Goal: Task Accomplishment & Management: Use online tool/utility

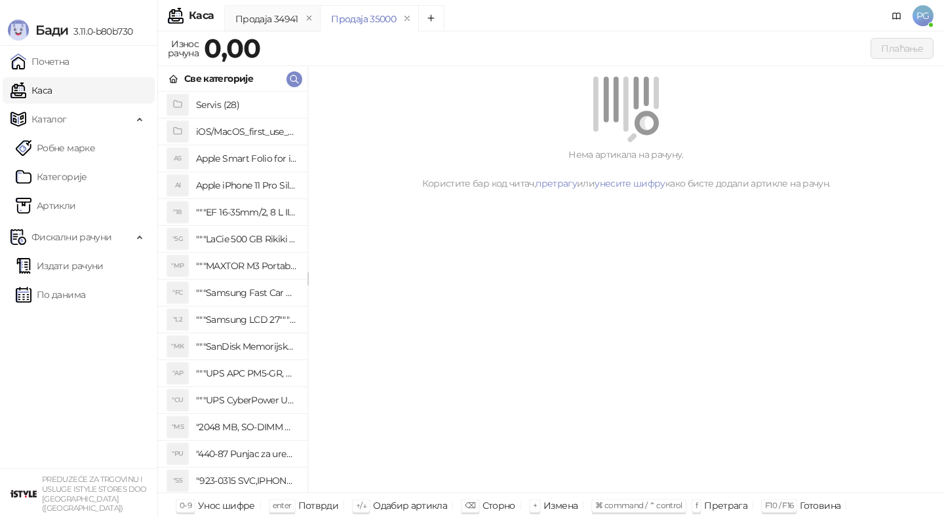
click at [299, 80] on icon "button" at bounding box center [294, 79] width 10 height 10
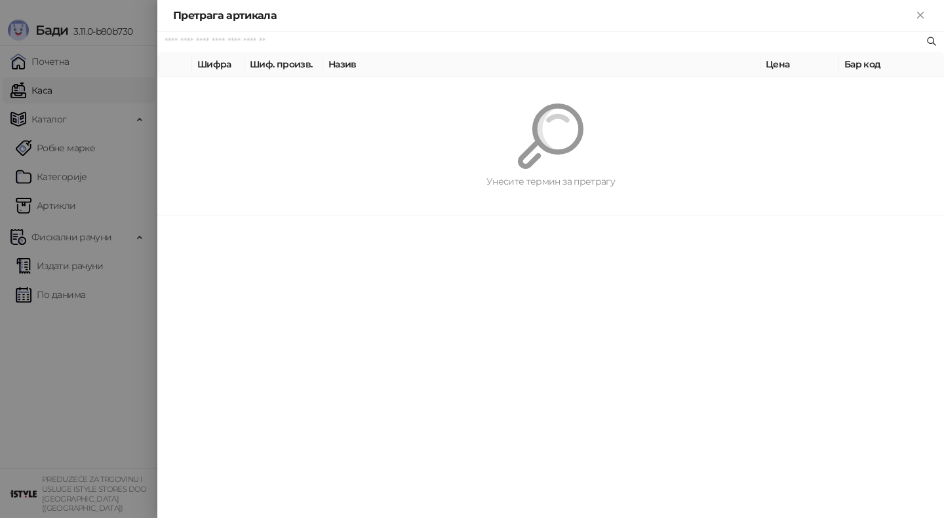
paste input "*********"
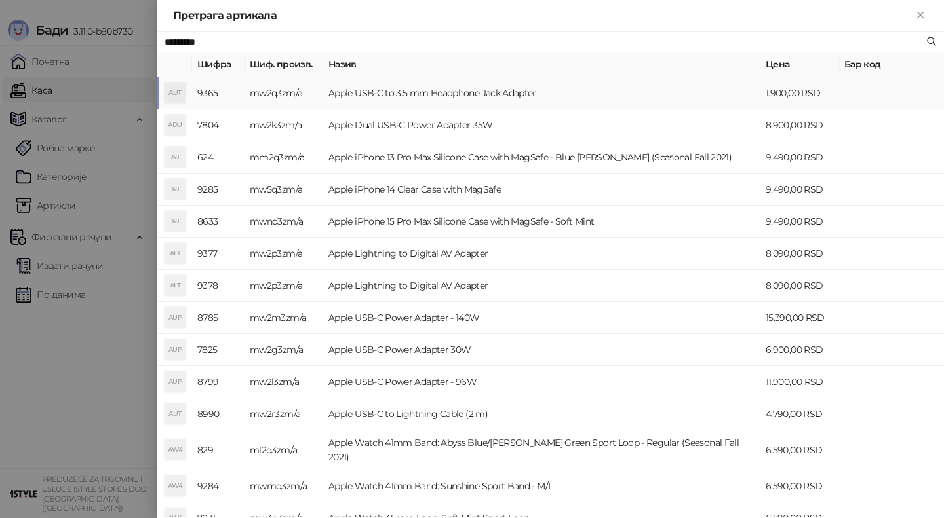
type input "*********"
click at [304, 91] on td "mw2q3zm/a" at bounding box center [283, 93] width 79 height 32
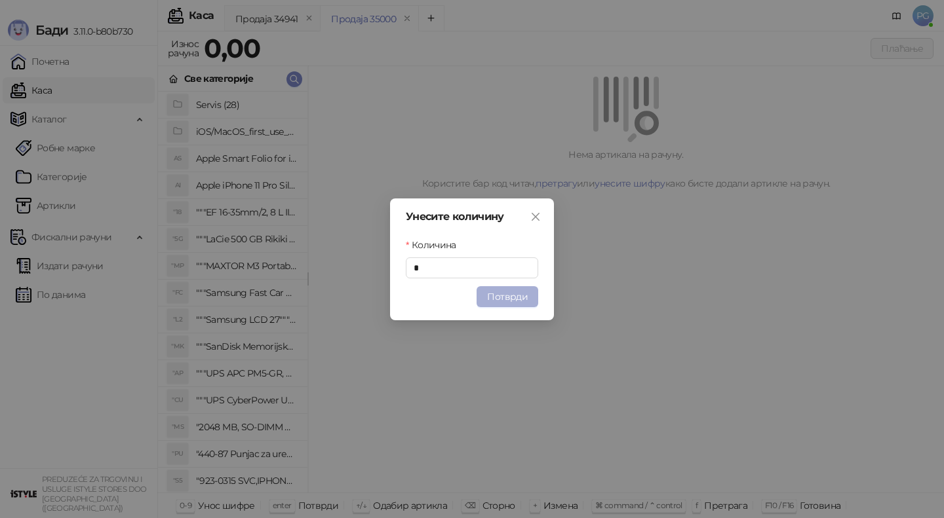
click at [521, 300] on button "Потврди" at bounding box center [508, 296] width 62 height 21
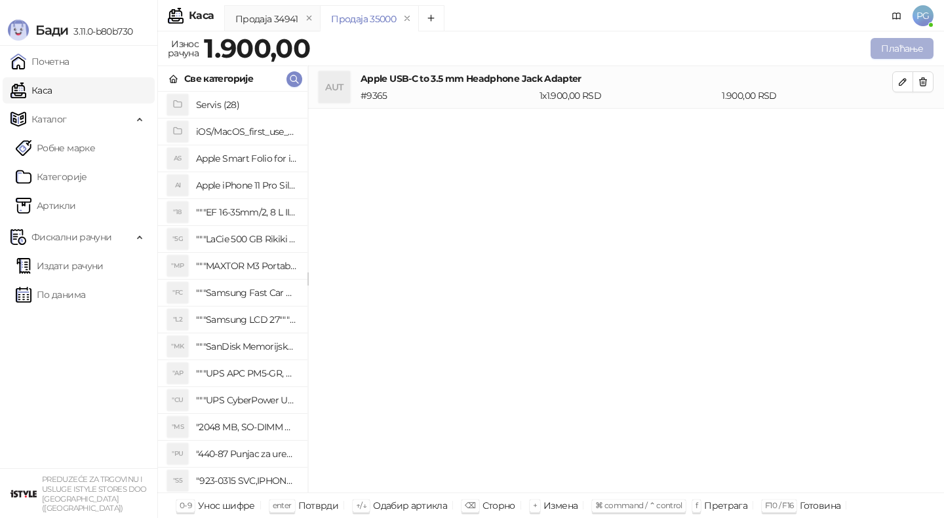
click at [920, 45] on button "Плаћање" at bounding box center [901, 48] width 63 height 21
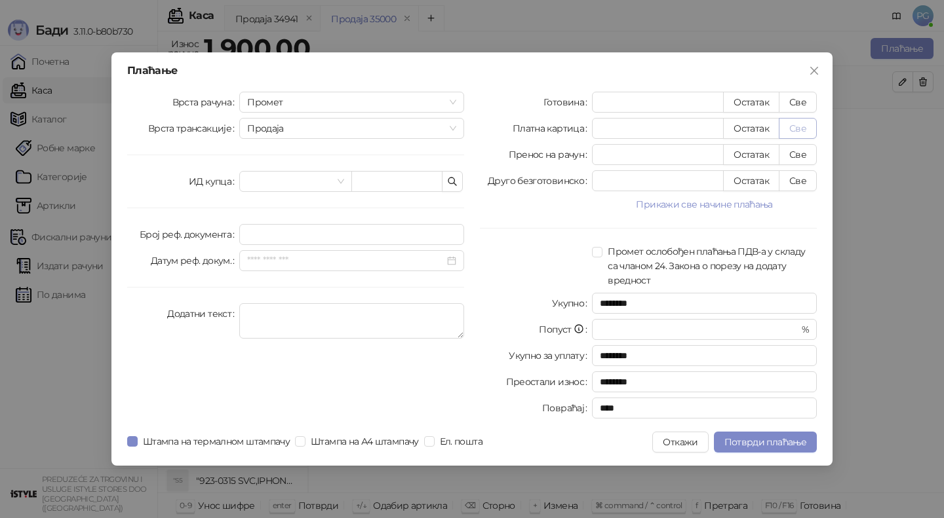
click at [794, 131] on button "Све" at bounding box center [798, 128] width 38 height 21
type input "****"
click at [746, 438] on span "Потврди плаћање" at bounding box center [765, 443] width 82 height 12
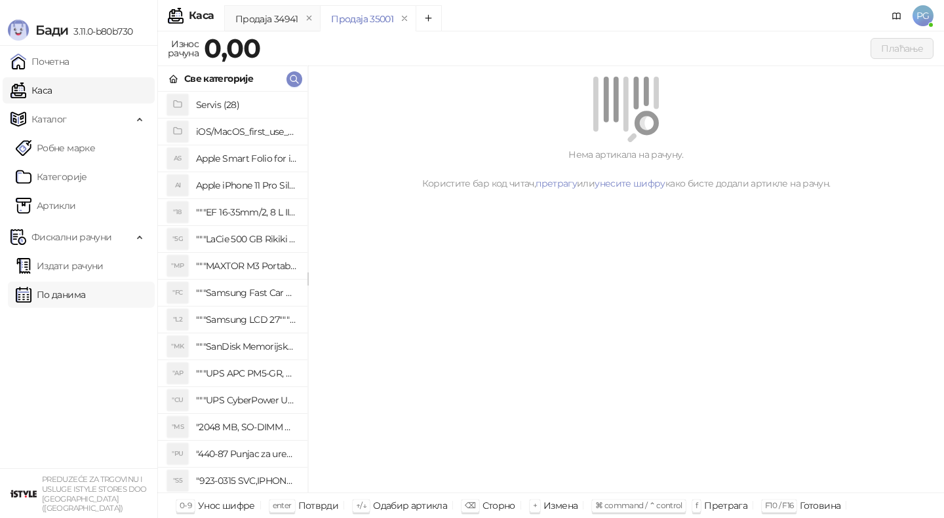
click at [52, 292] on link "По данима" at bounding box center [50, 295] width 69 height 26
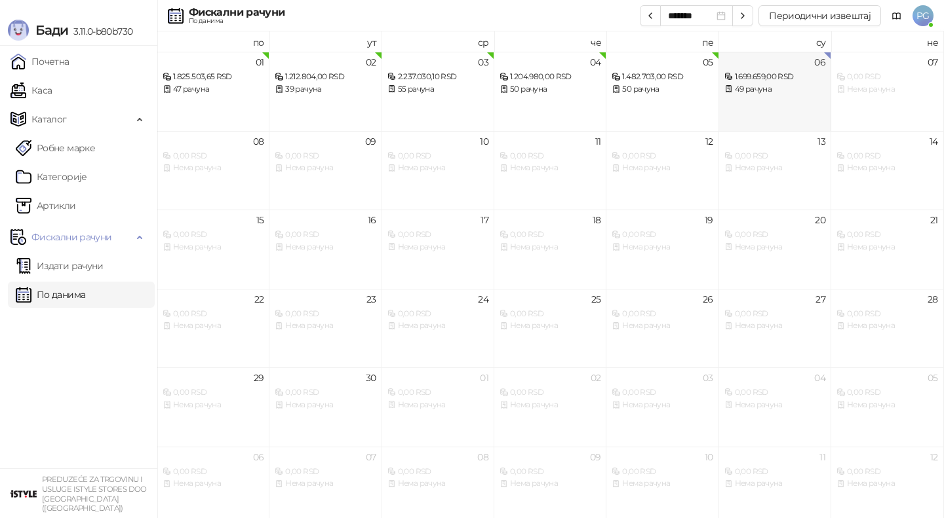
click at [785, 88] on div "49 рачуна" at bounding box center [774, 89] width 101 height 12
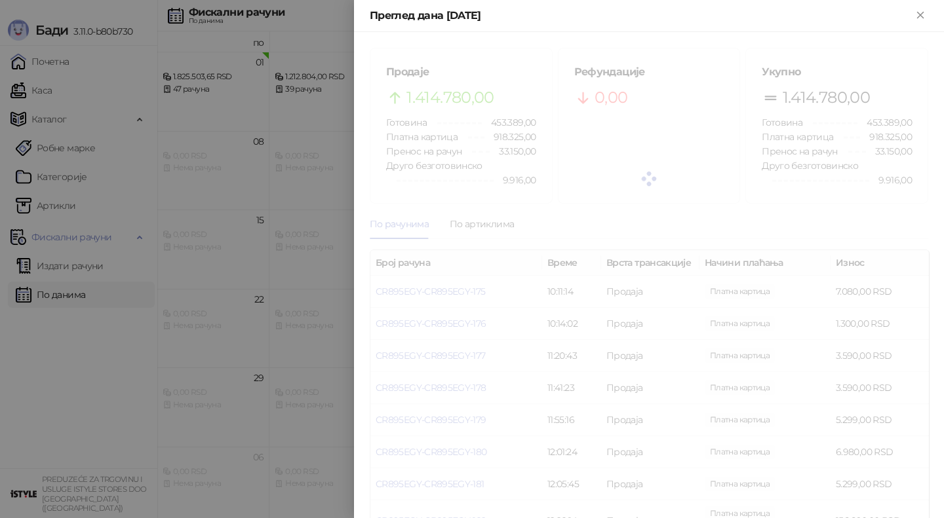
click at [173, 271] on div at bounding box center [472, 259] width 944 height 518
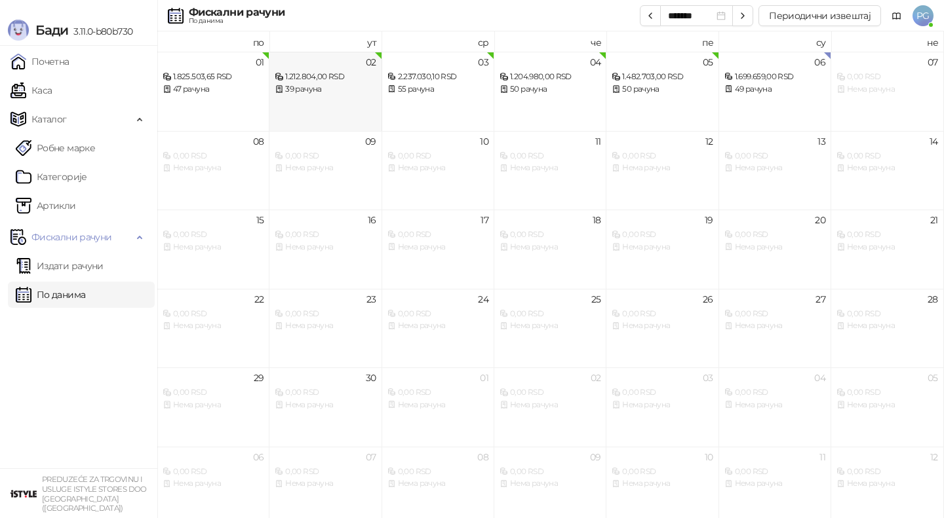
click at [308, 114] on div "02 1.212.804,00 RSD 39 рачуна" at bounding box center [325, 91] width 112 height 79
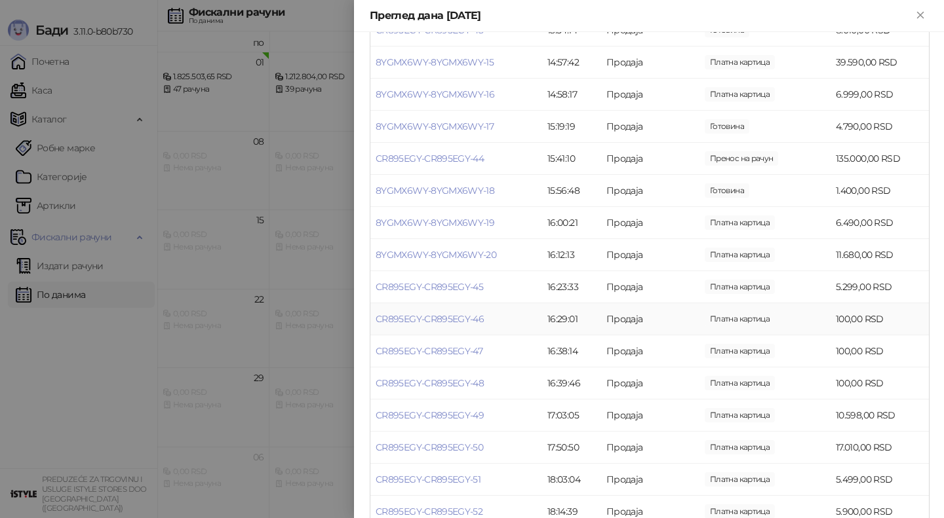
scroll to position [522, 0]
click at [440, 381] on link "CR895EGY-CR895EGY-48" at bounding box center [430, 383] width 108 height 12
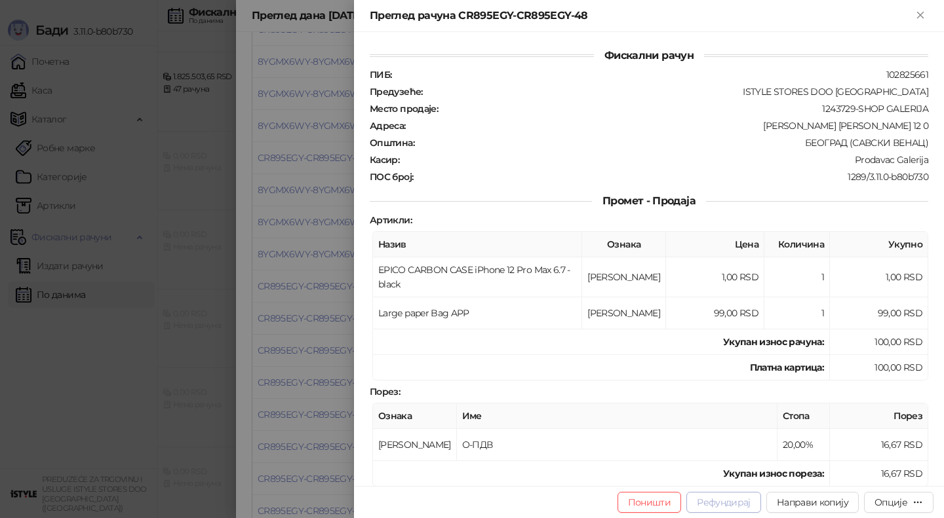
click at [706, 499] on button "Рефундирај" at bounding box center [723, 502] width 75 height 21
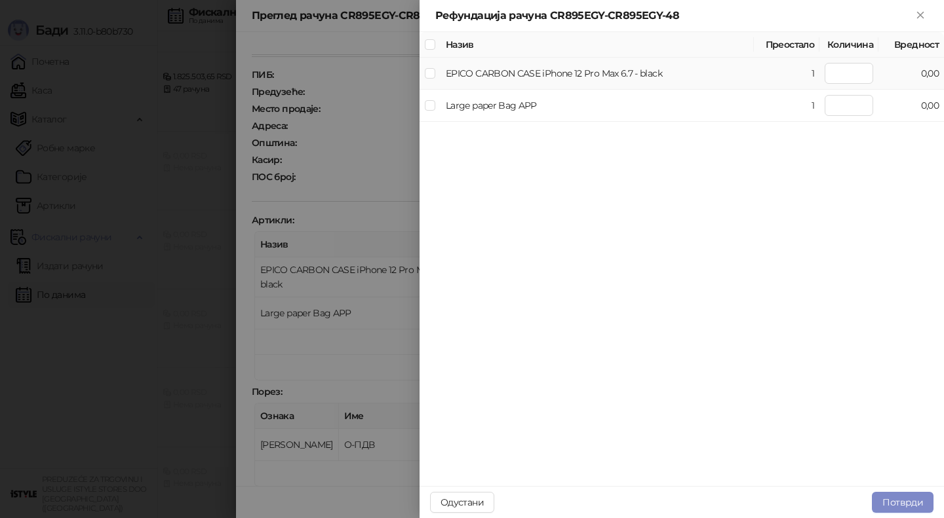
type input "*"
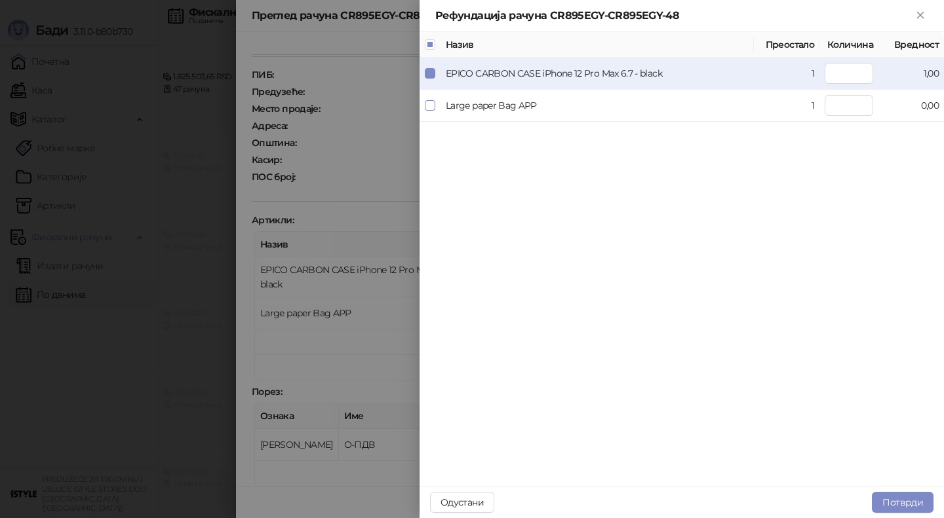
type input "*"
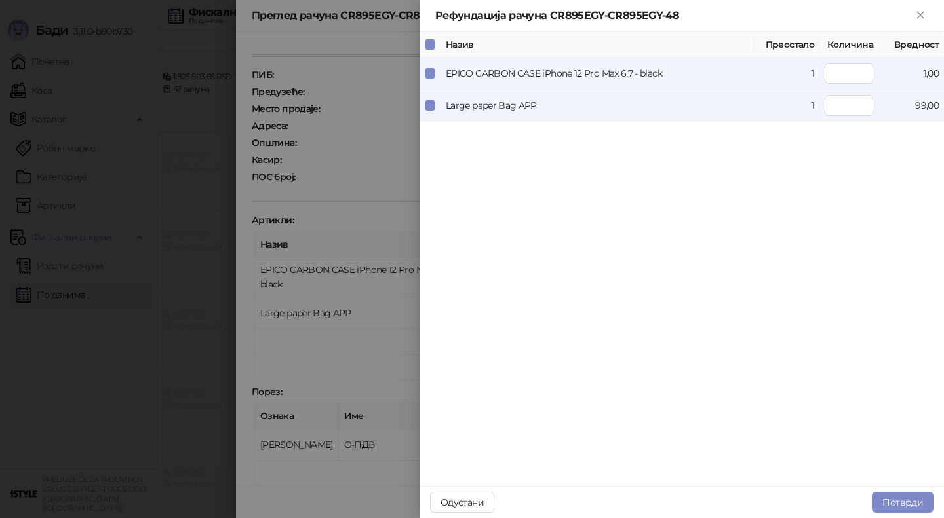
click at [910, 517] on div "Одустани Потврди" at bounding box center [682, 502] width 524 height 32
click at [910, 505] on button "Потврди" at bounding box center [903, 502] width 62 height 21
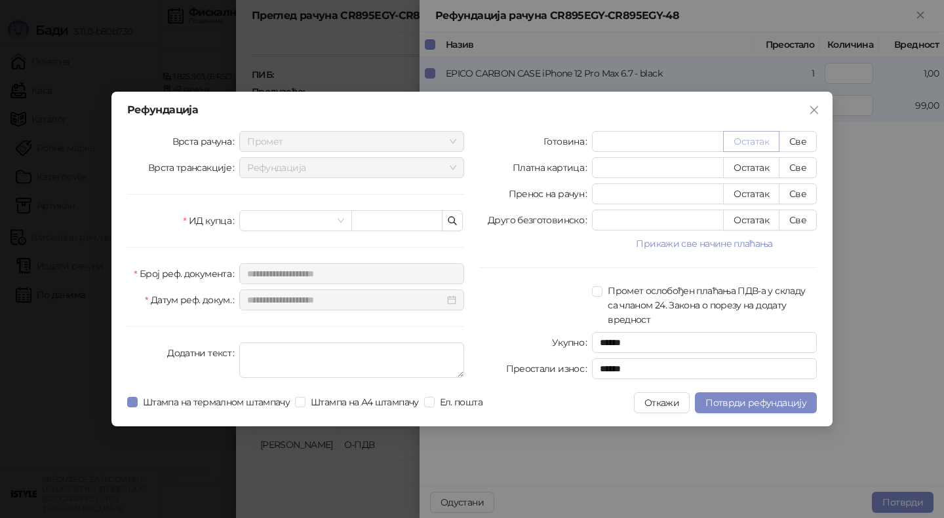
click at [755, 140] on button "Остатак" at bounding box center [751, 141] width 56 height 21
type input "***"
type input "****"
click at [319, 231] on div at bounding box center [295, 220] width 112 height 21
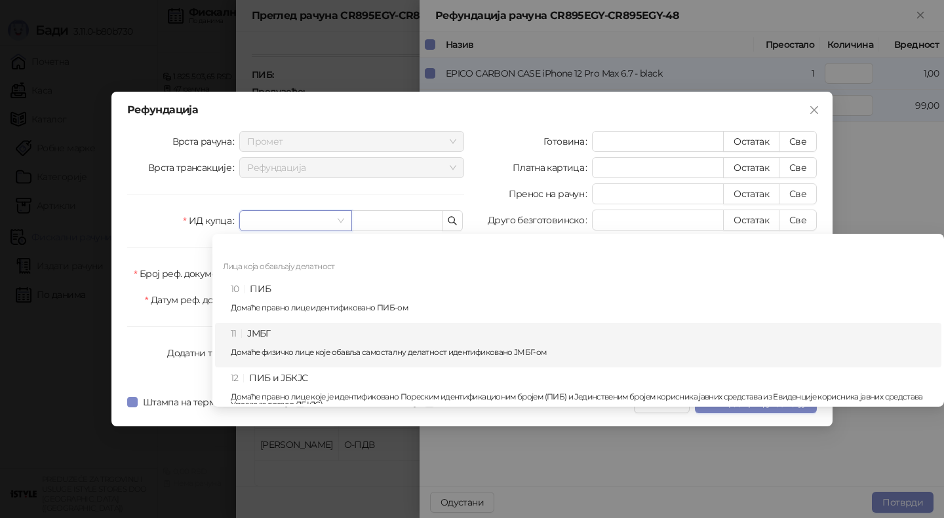
click at [271, 340] on div "11 ЈМБГ Домаће физичко лице које обавља самосталну делатност идентификовано ЈМБ…" at bounding box center [582, 345] width 703 height 38
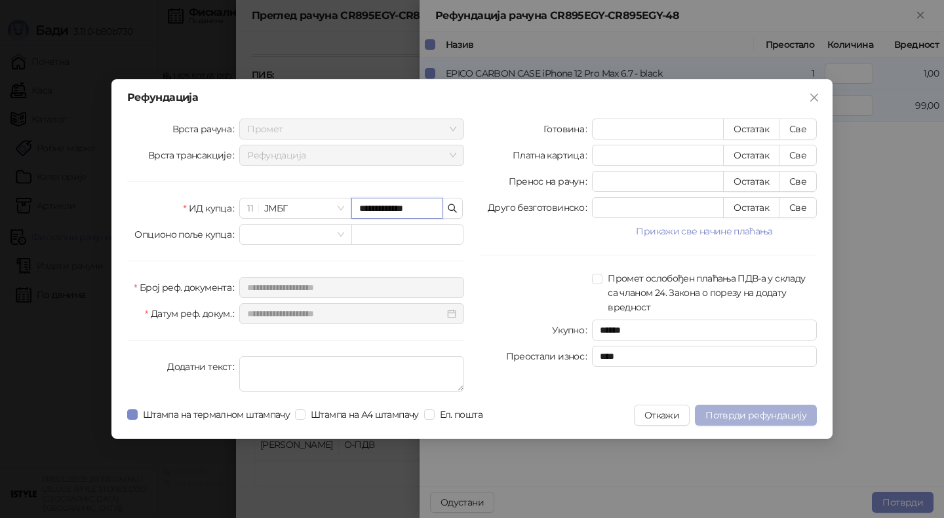
type input "**********"
click at [752, 411] on span "Потврди рефундацију" at bounding box center [755, 416] width 101 height 12
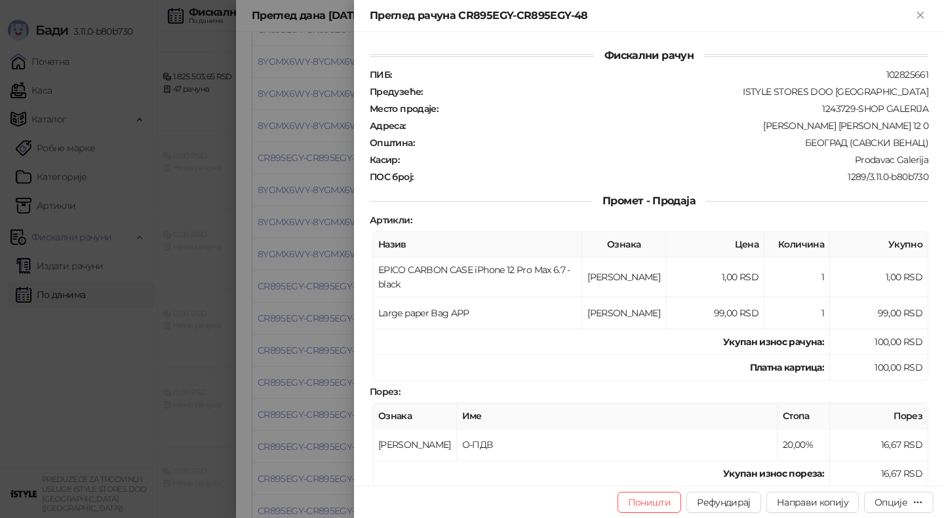
click at [151, 324] on div at bounding box center [472, 259] width 944 height 518
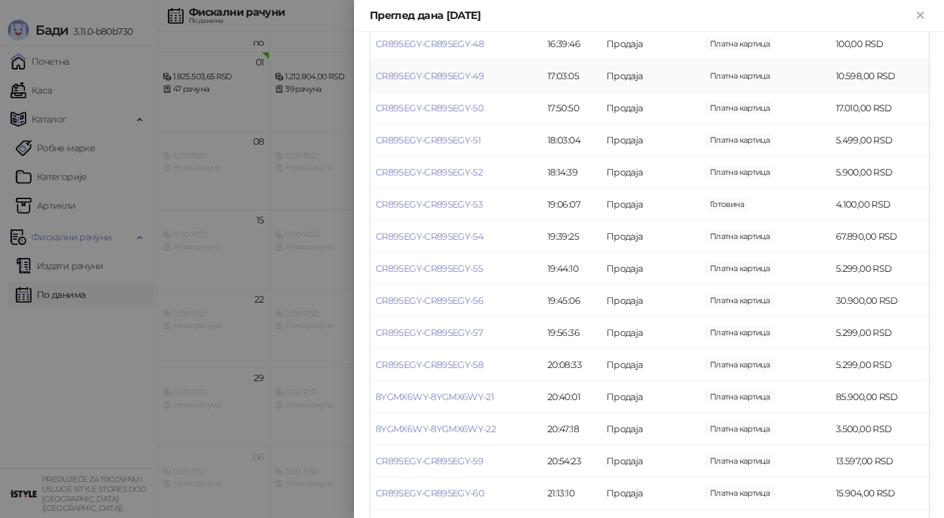
scroll to position [997, 0]
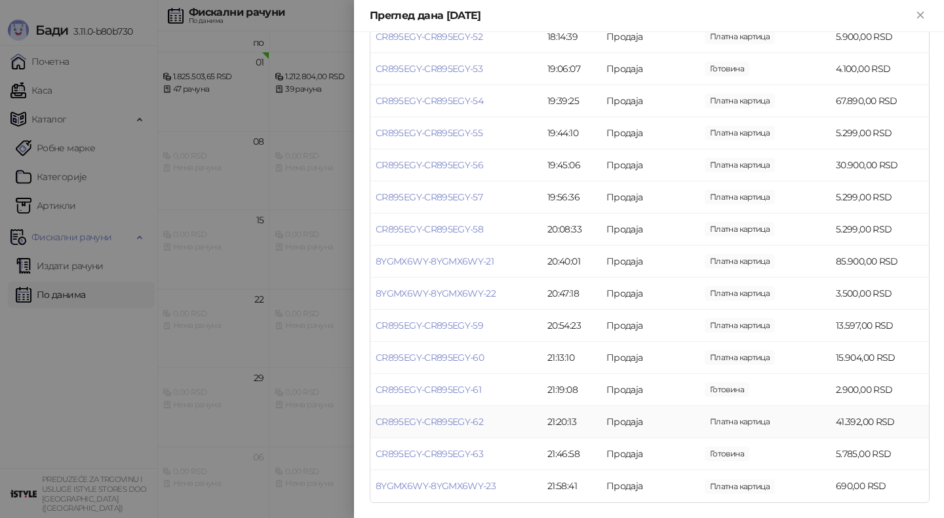
click at [289, 415] on div at bounding box center [472, 259] width 944 height 518
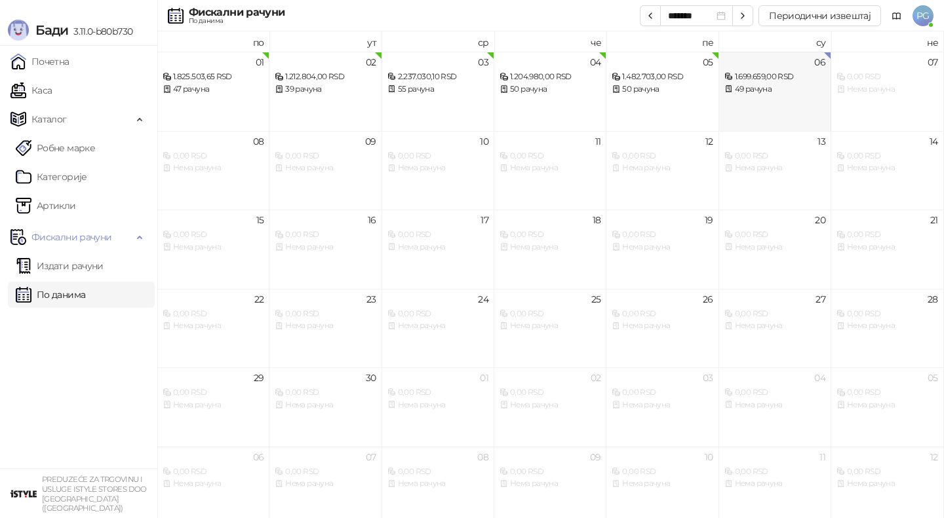
click at [749, 84] on div "49 рачуна" at bounding box center [774, 89] width 101 height 12
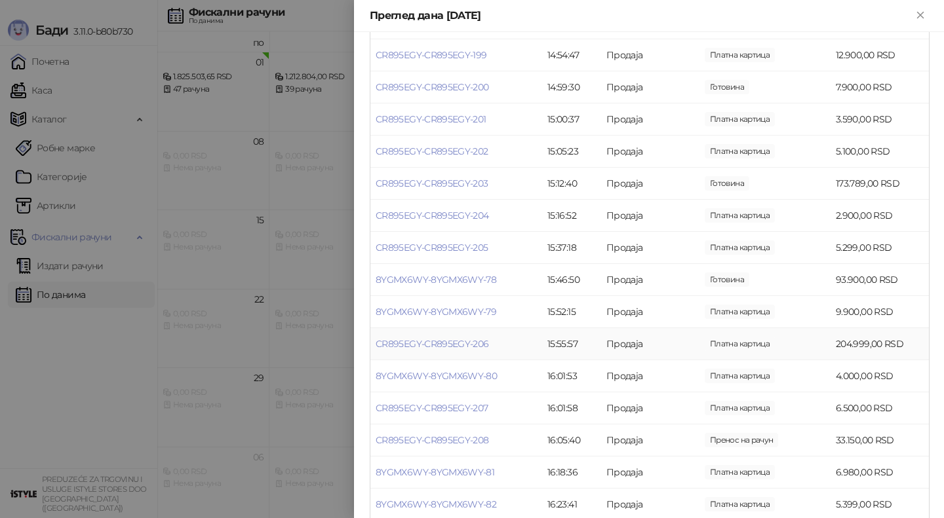
scroll to position [1397, 0]
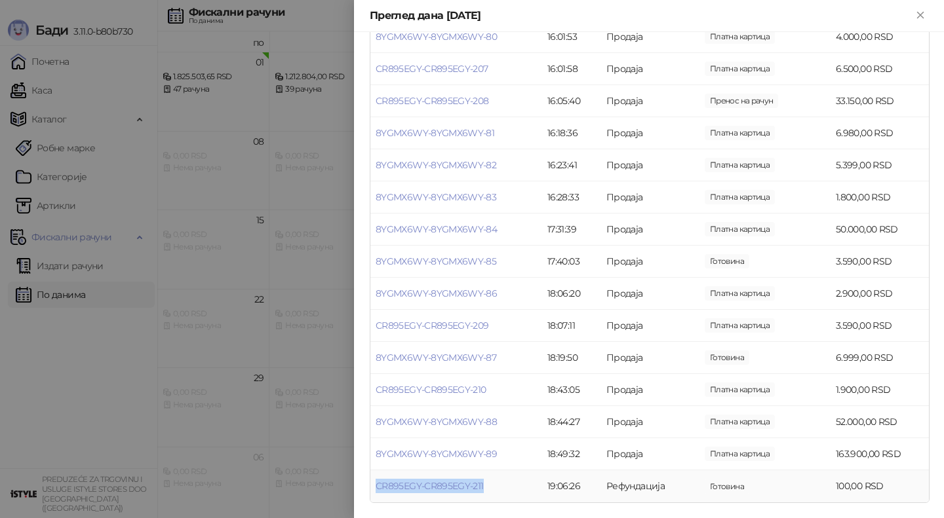
drag, startPoint x: 496, startPoint y: 493, endPoint x: 373, endPoint y: 486, distance: 122.8
click at [374, 487] on td "CR895EGY-CR895EGY-211" at bounding box center [456, 487] width 172 height 32
copy link "CR895EGY-CR895EGY-211"
